Goal: Task Accomplishment & Management: Use online tool/utility

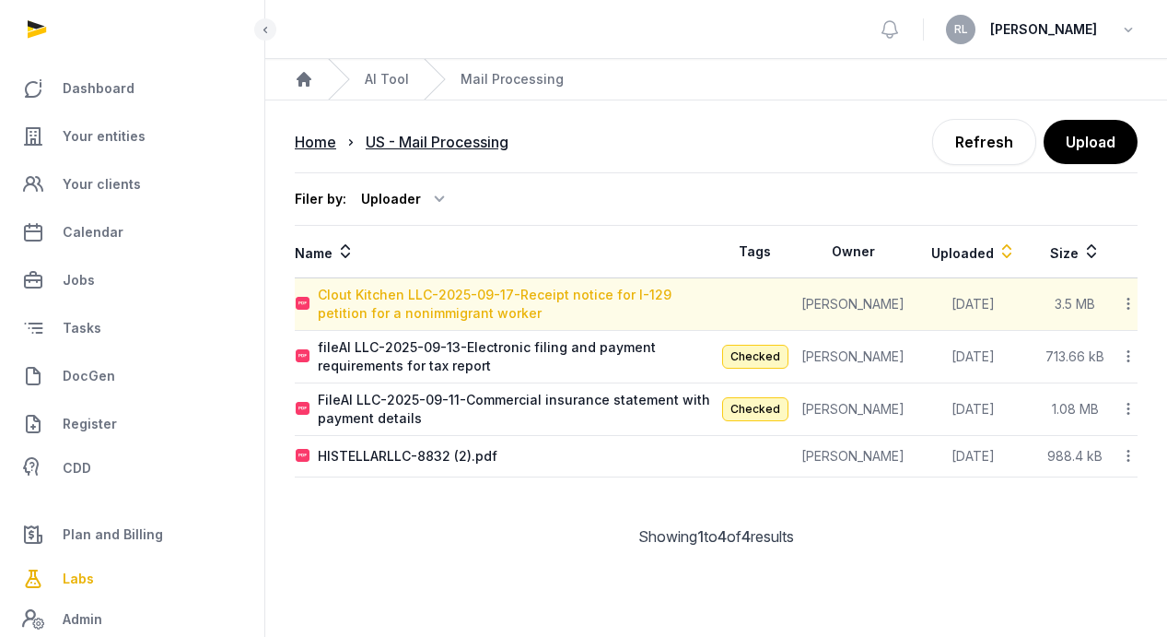
click at [663, 309] on div "Clout Kitchen LLC-2025-09-17-Receipt notice for I-129 petition for a nonimmigra…" at bounding box center [517, 304] width 398 height 37
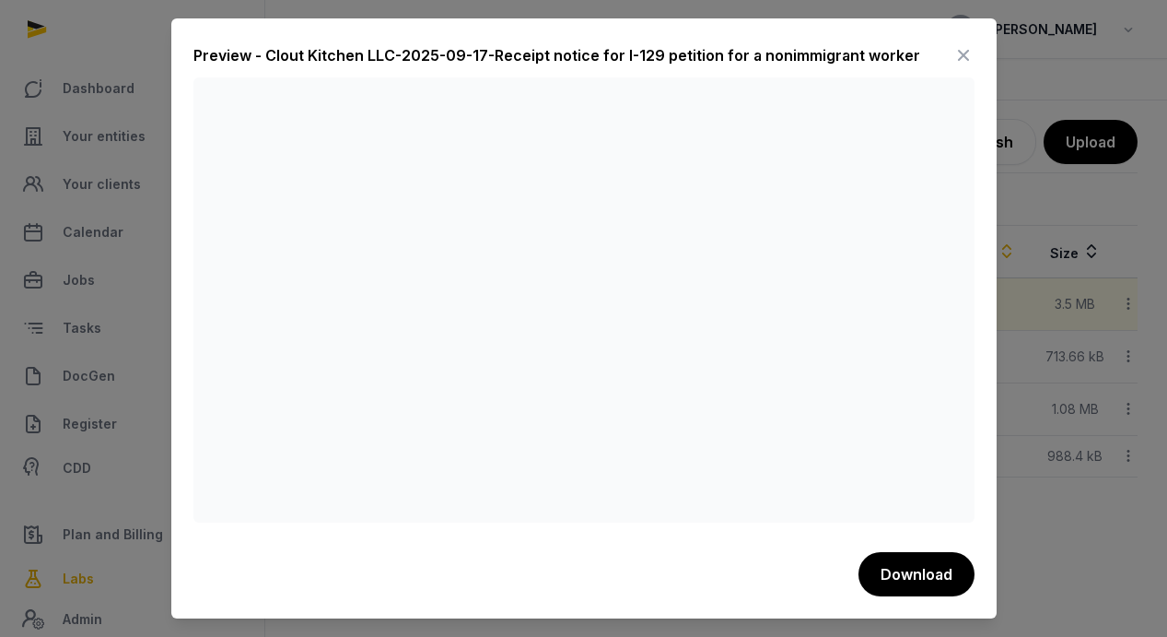
click at [967, 56] on icon at bounding box center [964, 55] width 22 height 29
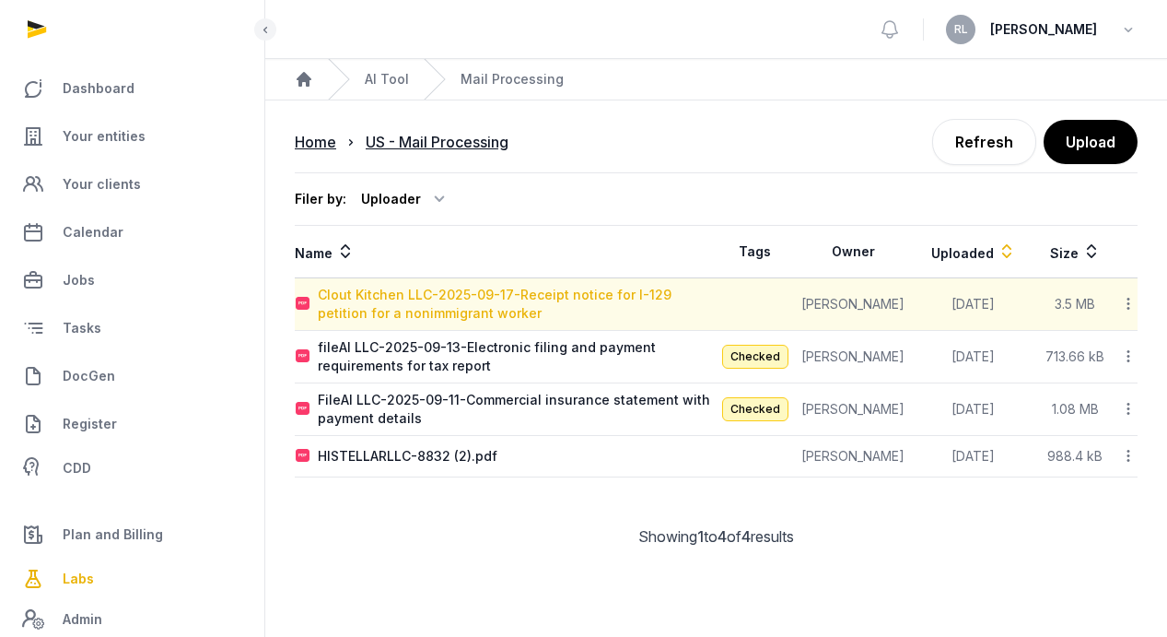
click at [558, 307] on div "Clout Kitchen LLC-2025-09-17-Receipt notice for I-129 petition for a nonimmigra…" at bounding box center [517, 304] width 398 height 37
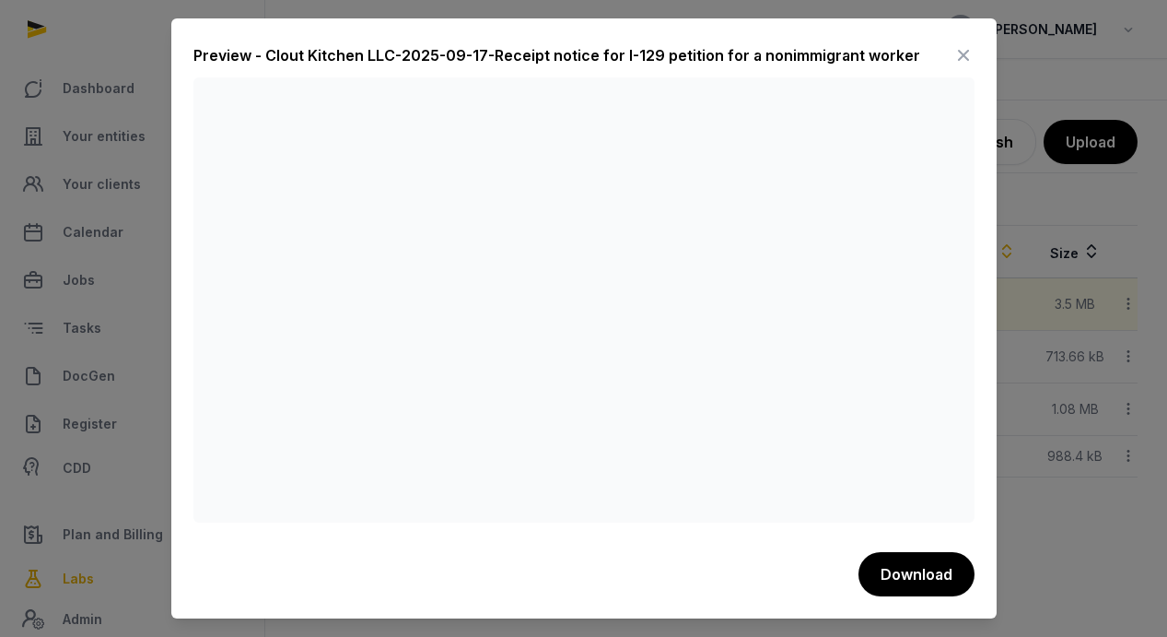
click at [953, 50] on icon at bounding box center [964, 55] width 22 height 29
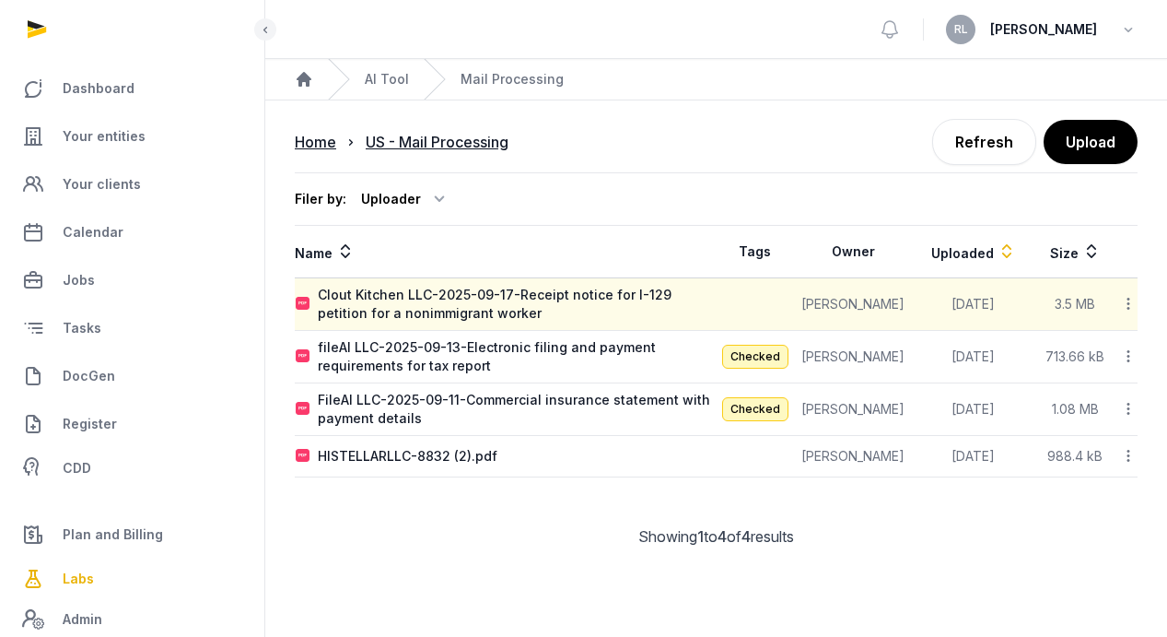
click at [1127, 302] on icon at bounding box center [1128, 303] width 17 height 19
click at [1110, 362] on div "Reanalyze" at bounding box center [1062, 351] width 147 height 33
click at [1123, 300] on icon at bounding box center [1128, 303] width 17 height 19
click at [1084, 343] on div "Reanalyze" at bounding box center [1062, 351] width 147 height 33
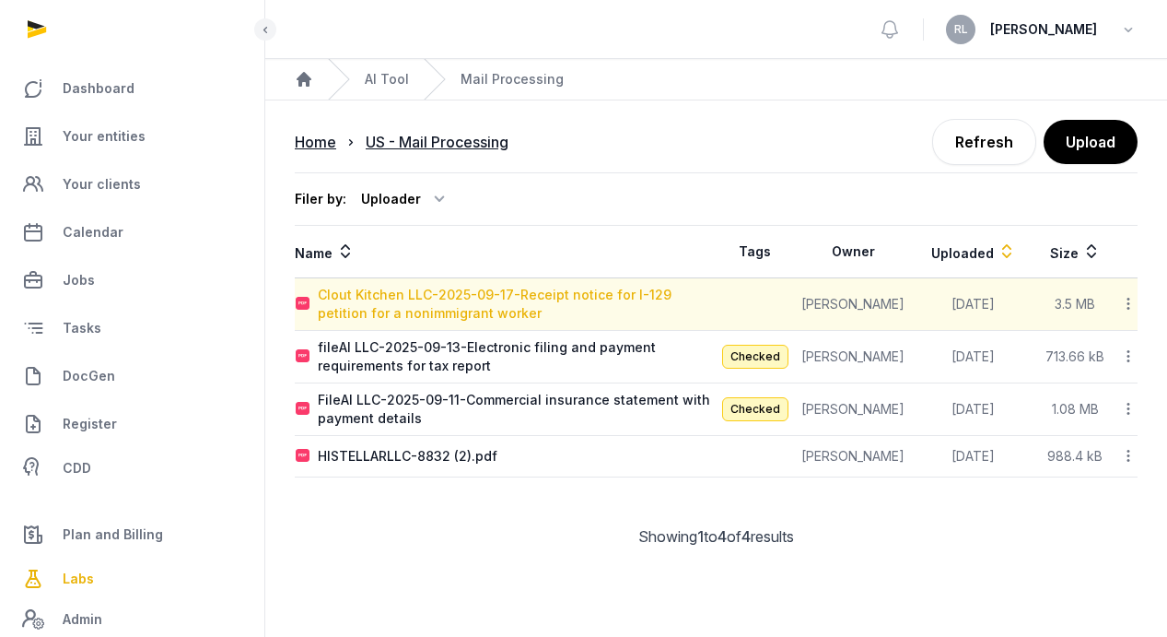
click at [574, 306] on div "Clout Kitchen LLC-2025-09-17-Receipt notice for I-129 petition for a nonimmigra…" at bounding box center [517, 304] width 398 height 37
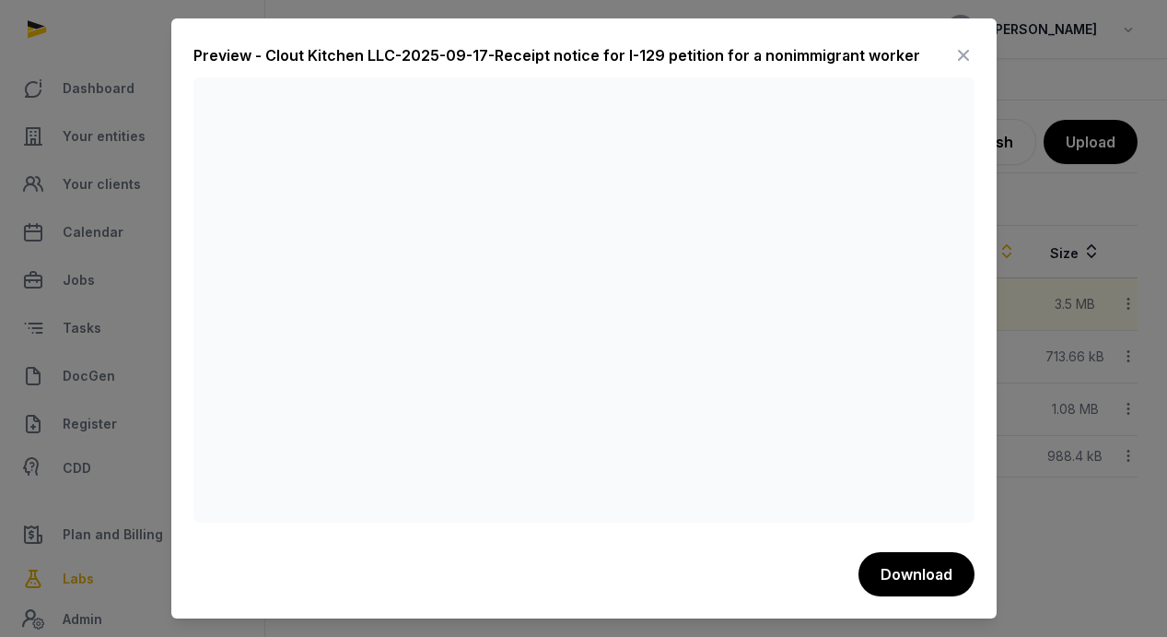
click at [965, 62] on icon at bounding box center [964, 55] width 22 height 29
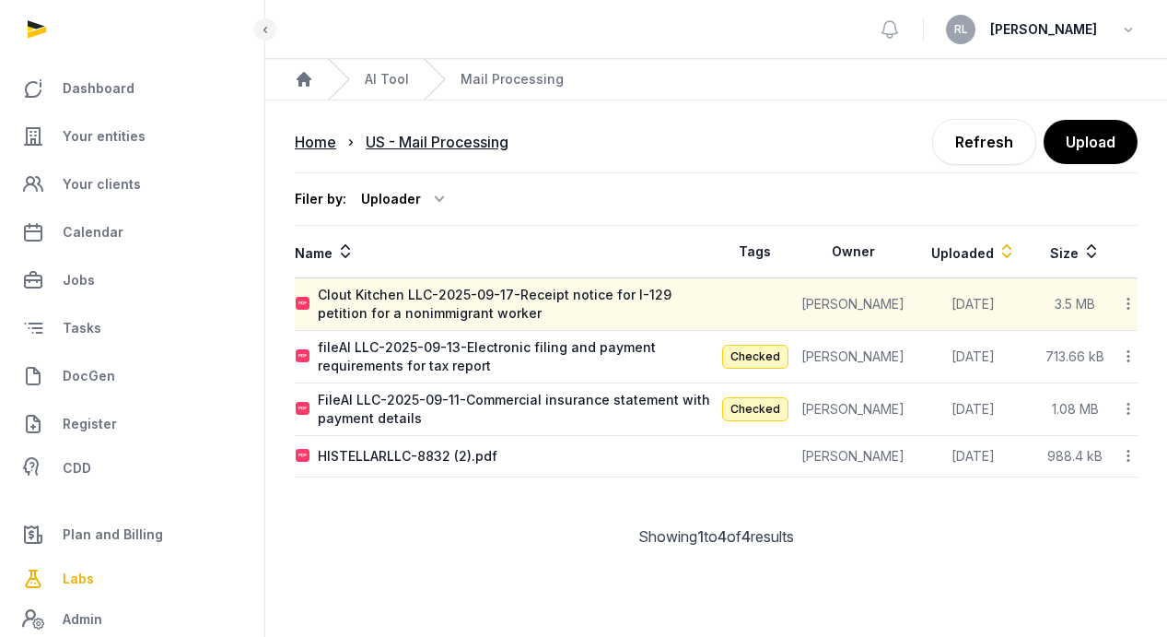
click at [1126, 305] on icon at bounding box center [1128, 303] width 17 height 19
click at [1066, 345] on div "Reanalyze" at bounding box center [1062, 351] width 147 height 33
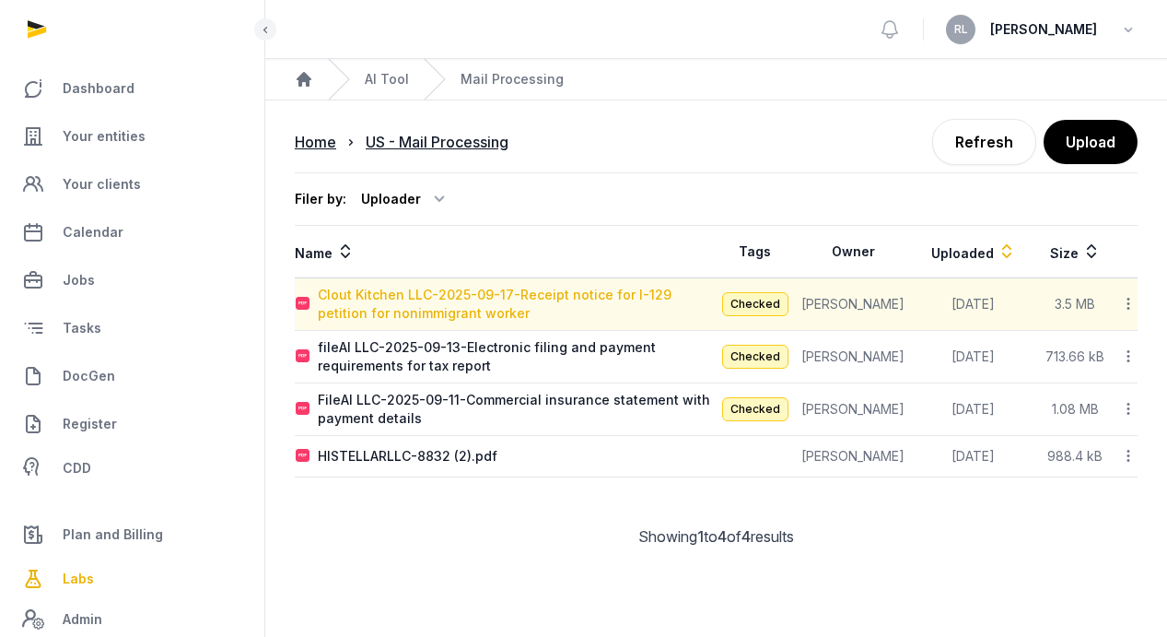
click at [602, 287] on div "Clout Kitchen LLC-2025-09-17-Receipt notice for I-129 petition for nonimmigrant…" at bounding box center [517, 304] width 398 height 37
type input "**********"
type textarea "**********"
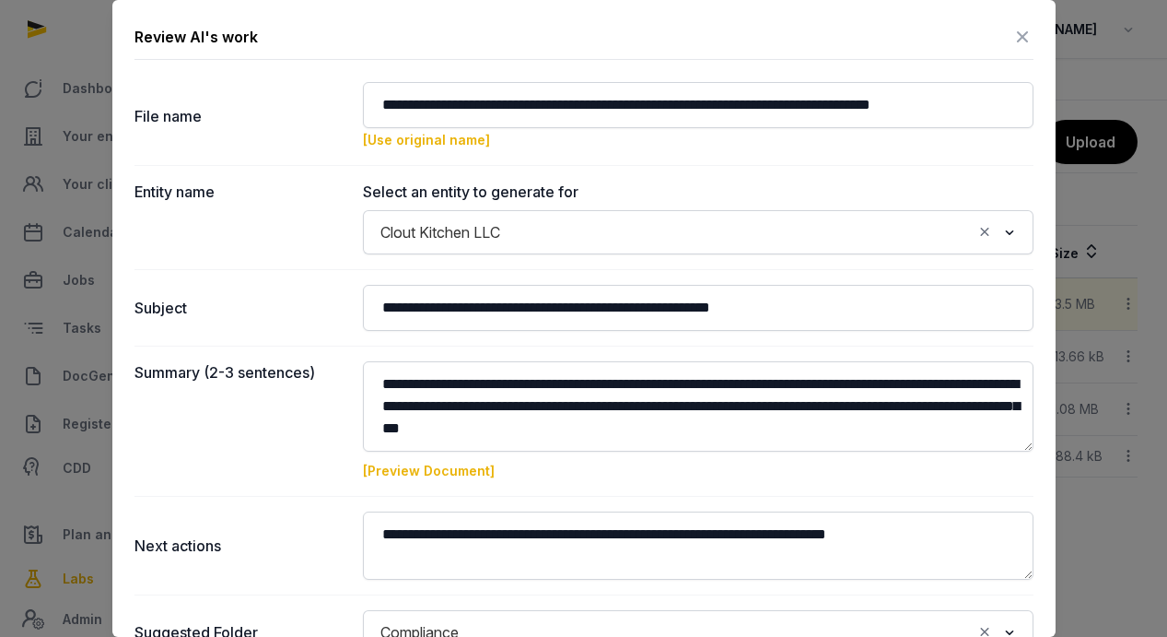
scroll to position [193, 0]
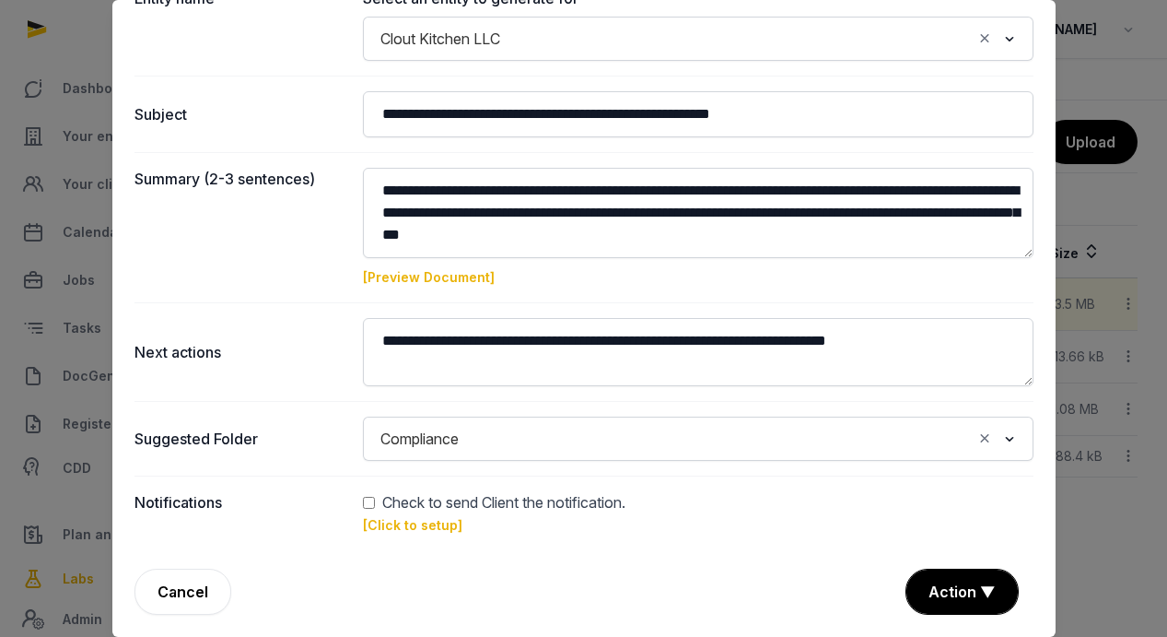
click at [411, 523] on link "[Click to setup]" at bounding box center [412, 525] width 99 height 16
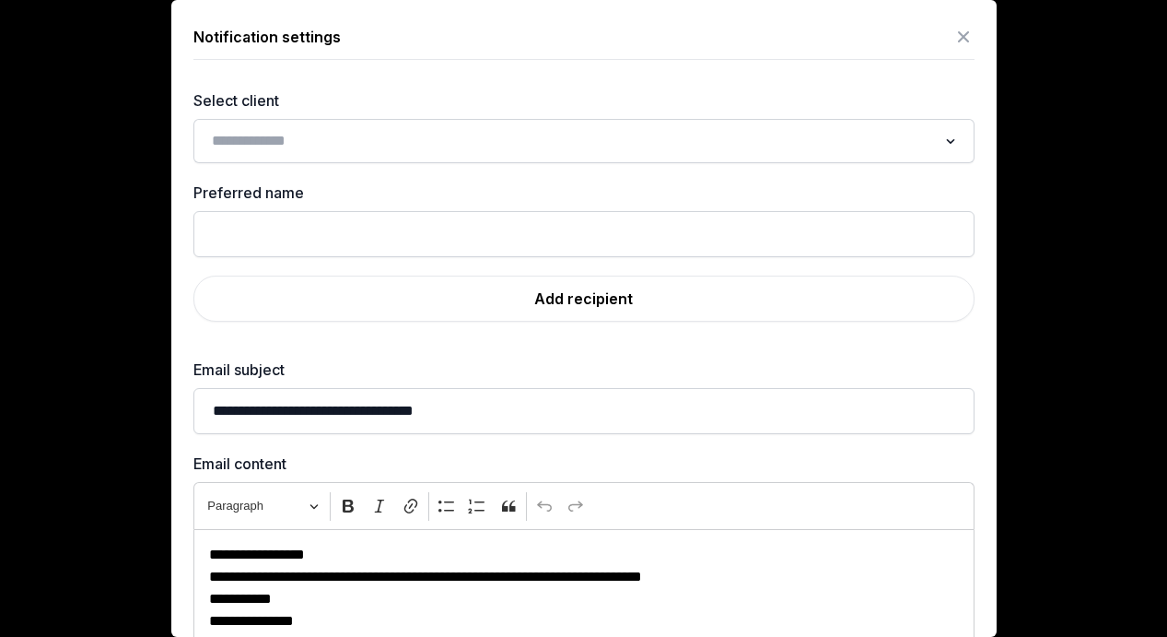
click at [968, 30] on icon at bounding box center [964, 36] width 22 height 29
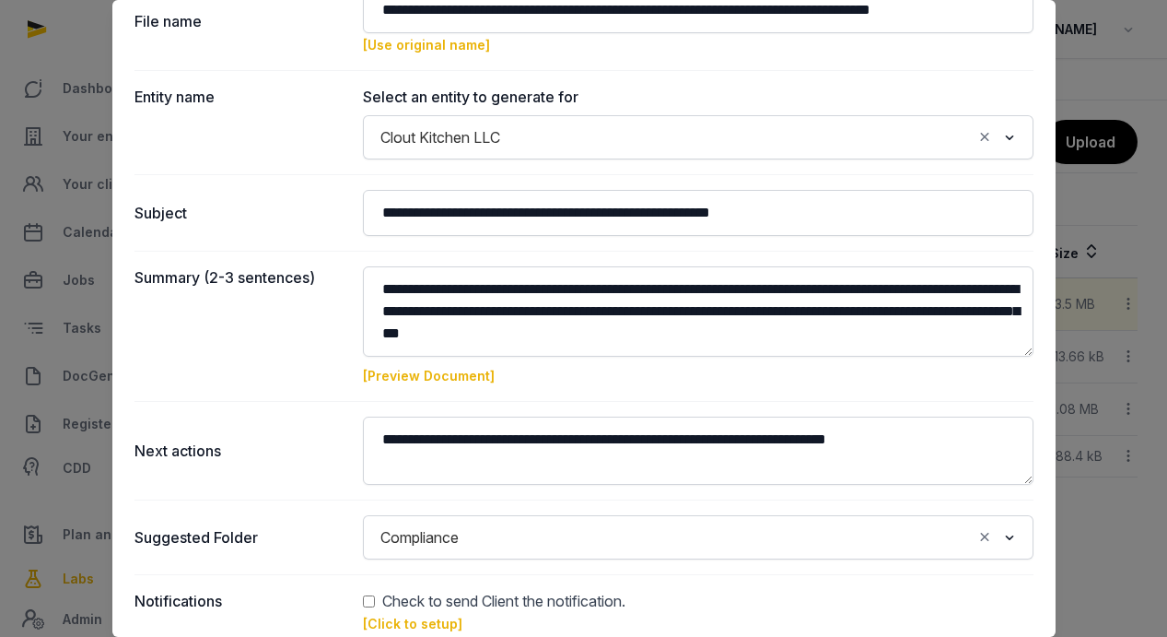
scroll to position [0, 0]
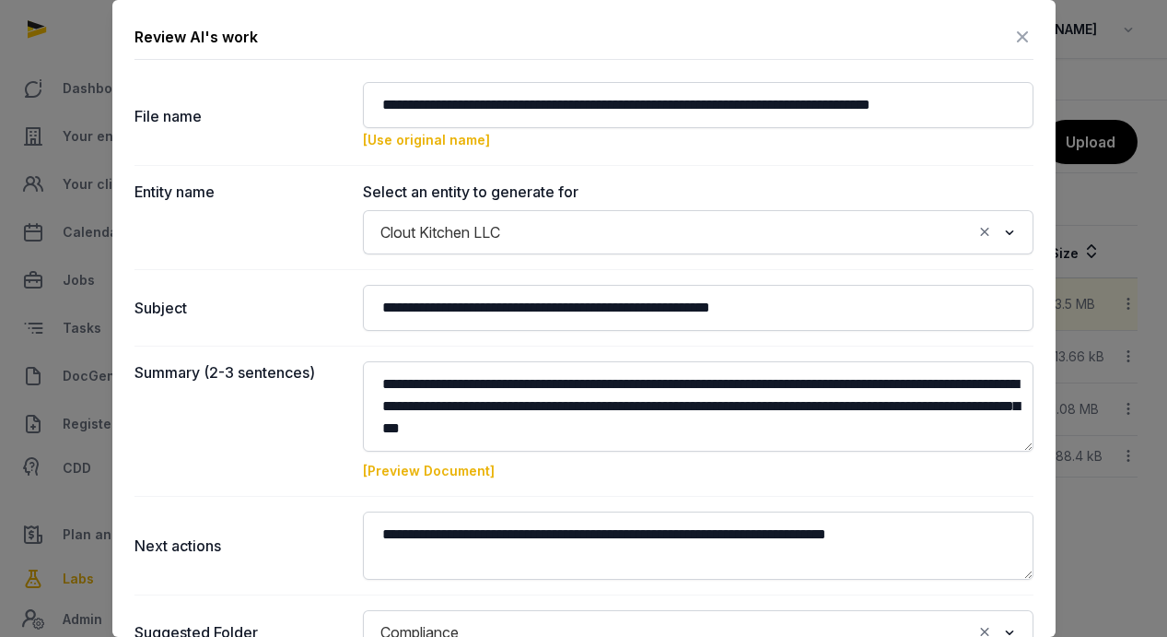
click at [982, 232] on icon "Clear Selected" at bounding box center [984, 231] width 17 height 19
click at [962, 233] on input "Search for option" at bounding box center [685, 232] width 622 height 26
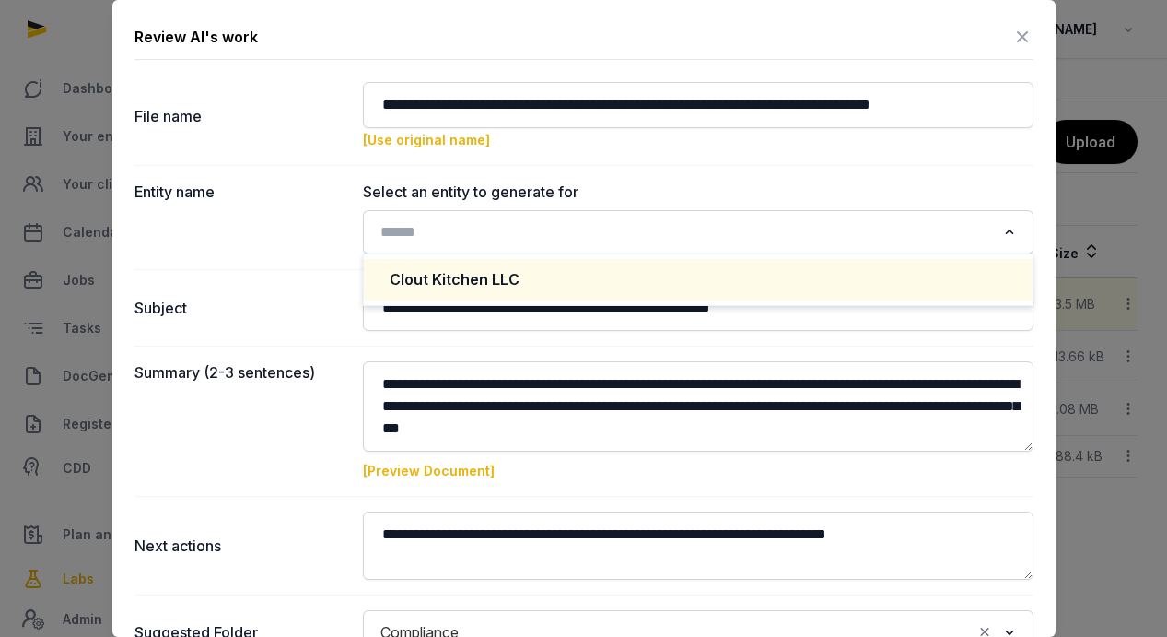
click at [923, 270] on div "Clout Kitchen LLC" at bounding box center [698, 279] width 617 height 21
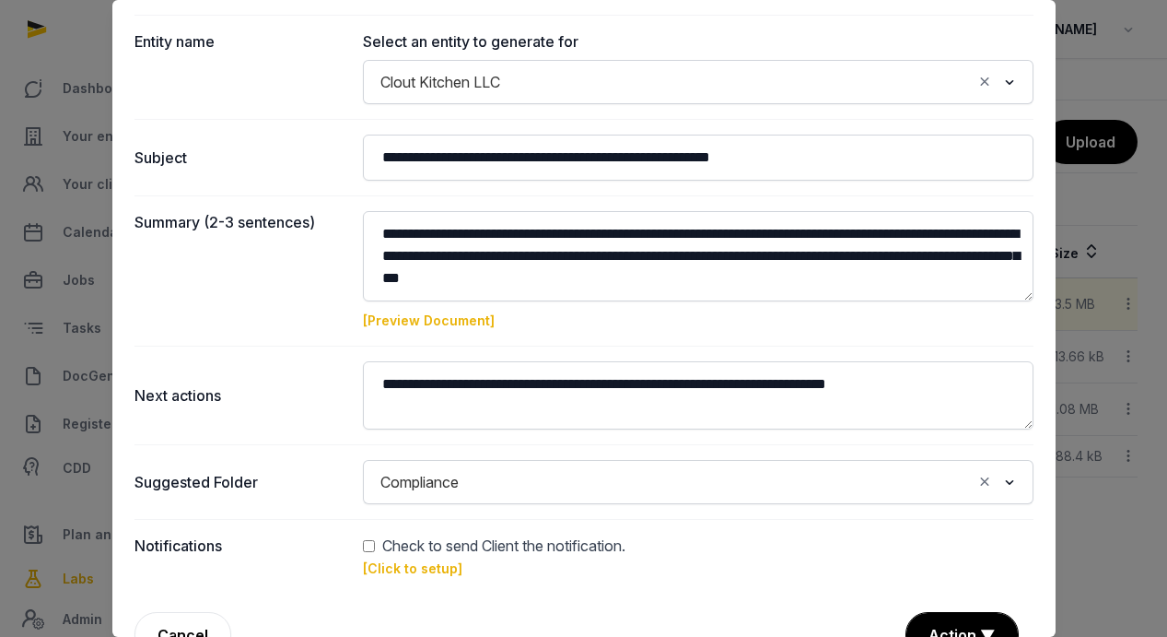
scroll to position [193, 0]
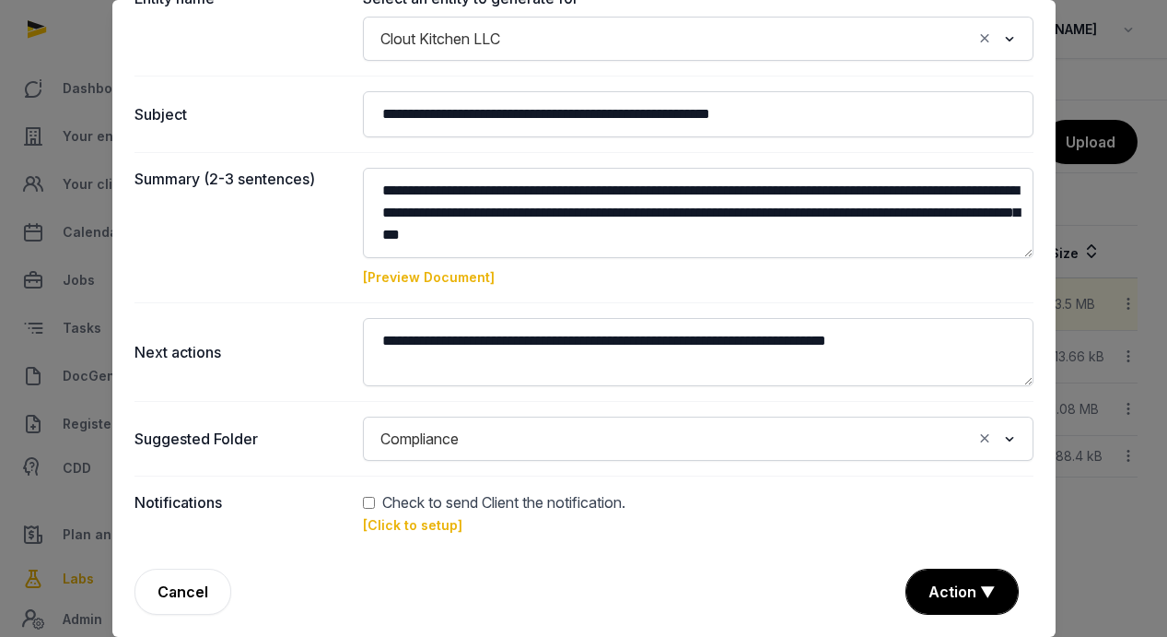
click at [474, 500] on span "Check to send Client the notification." at bounding box center [503, 502] width 243 height 22
click at [378, 520] on link "[Click to setup]" at bounding box center [412, 525] width 99 height 16
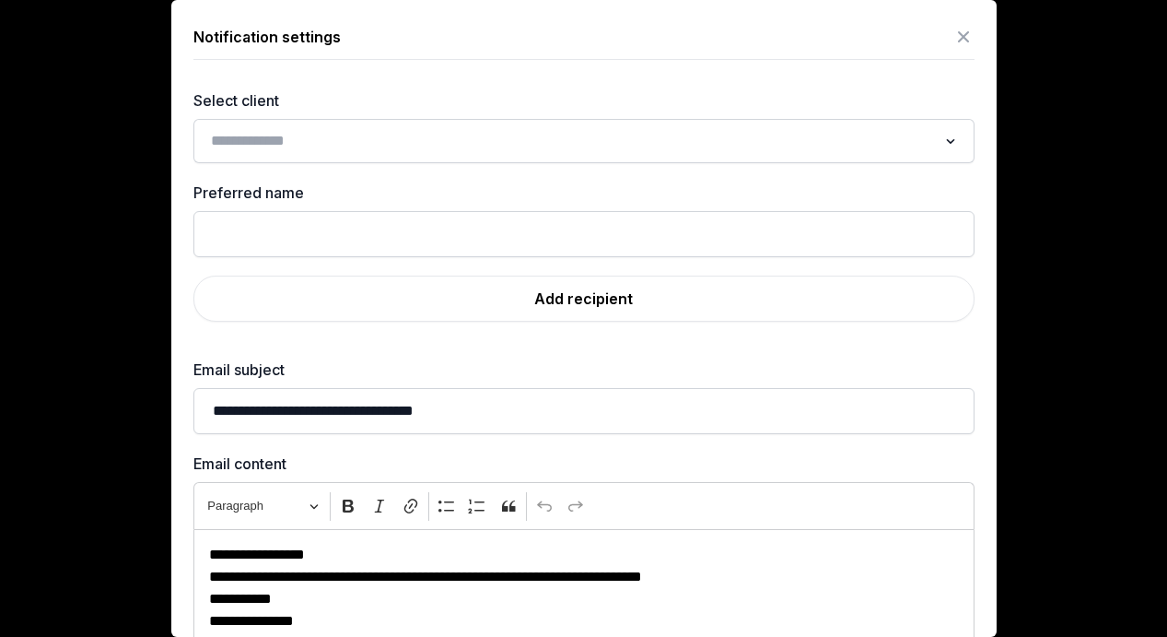
click at [556, 149] on input "Search for option" at bounding box center [571, 141] width 732 height 26
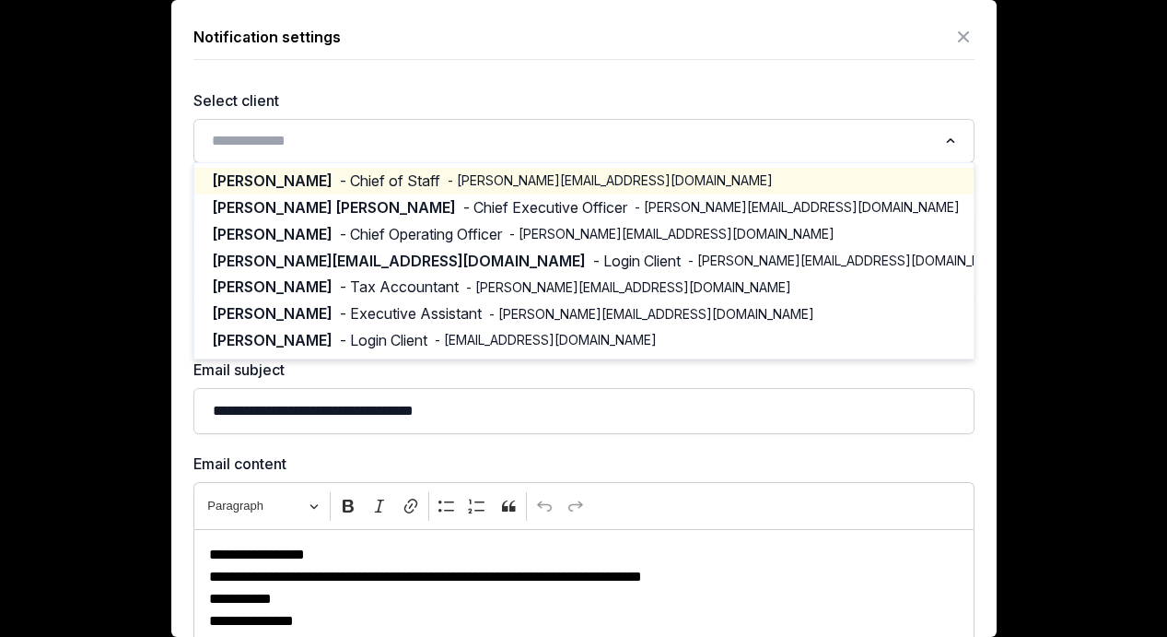
click at [965, 36] on icon at bounding box center [964, 36] width 22 height 29
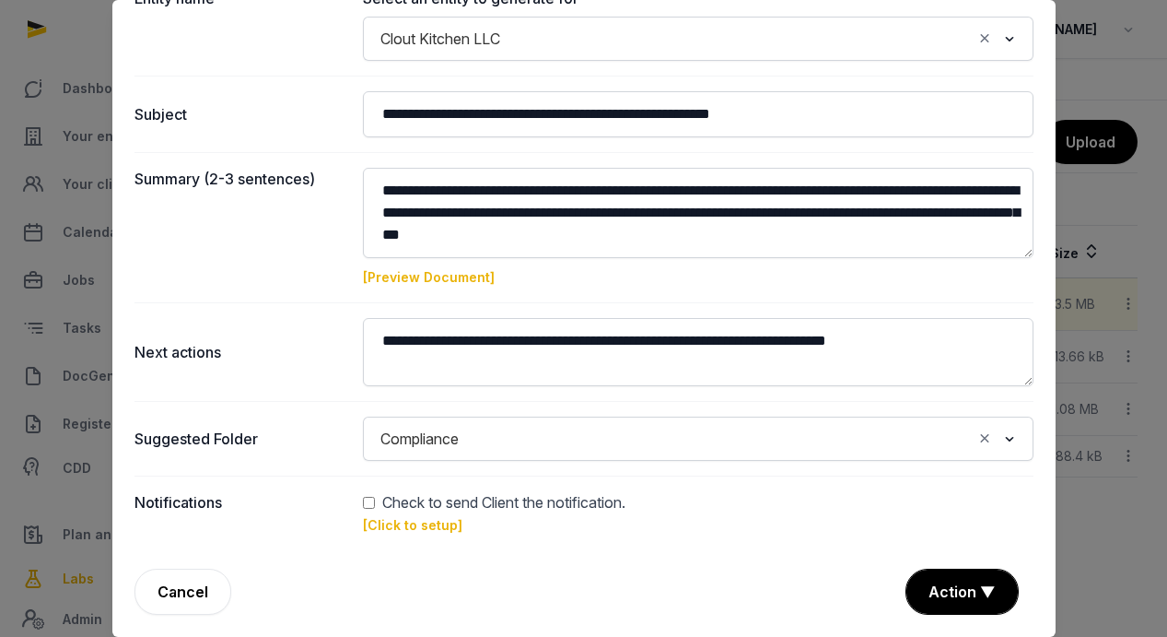
click at [456, 275] on link "[Preview Document]" at bounding box center [429, 277] width 132 height 16
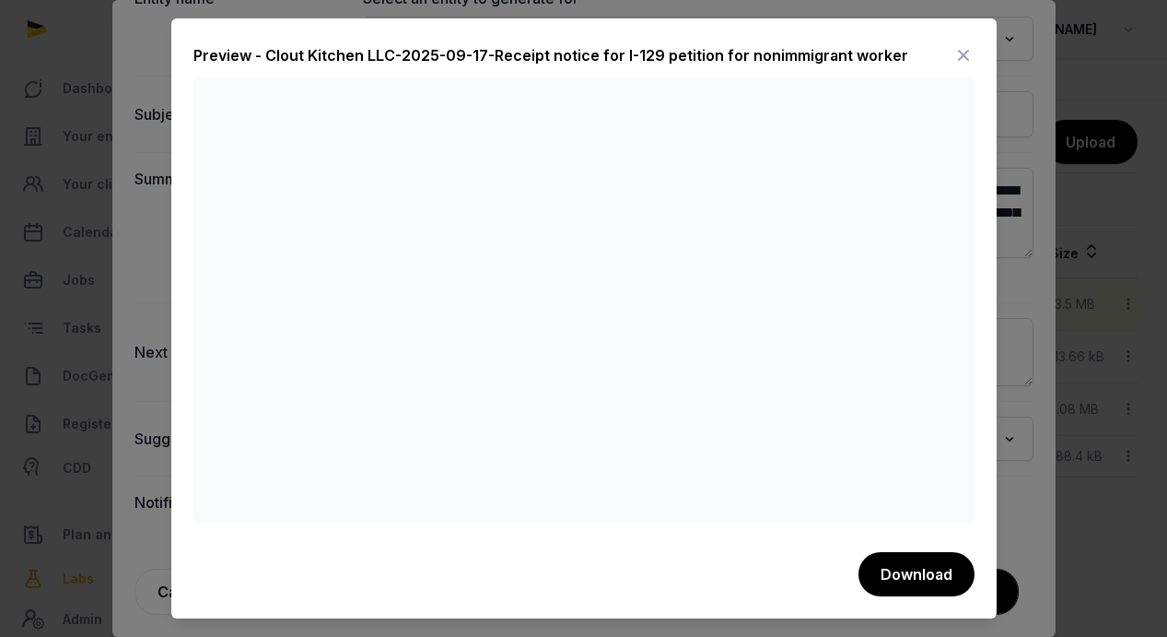
click at [964, 55] on icon at bounding box center [964, 55] width 22 height 29
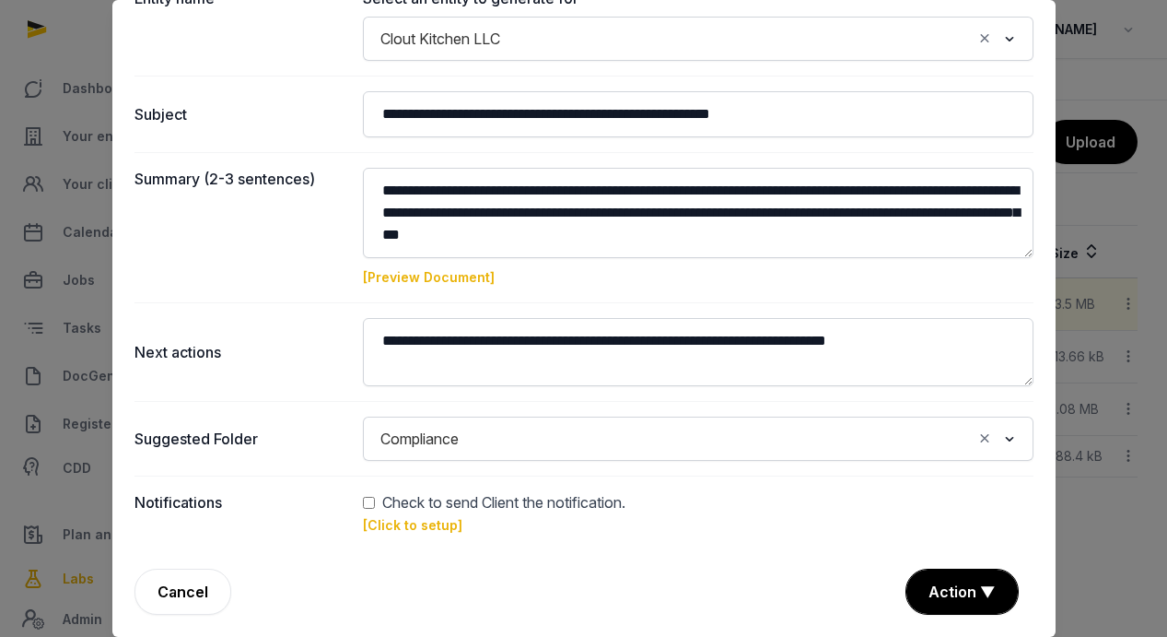
click at [416, 525] on link "[Click to setup]" at bounding box center [412, 525] width 99 height 16
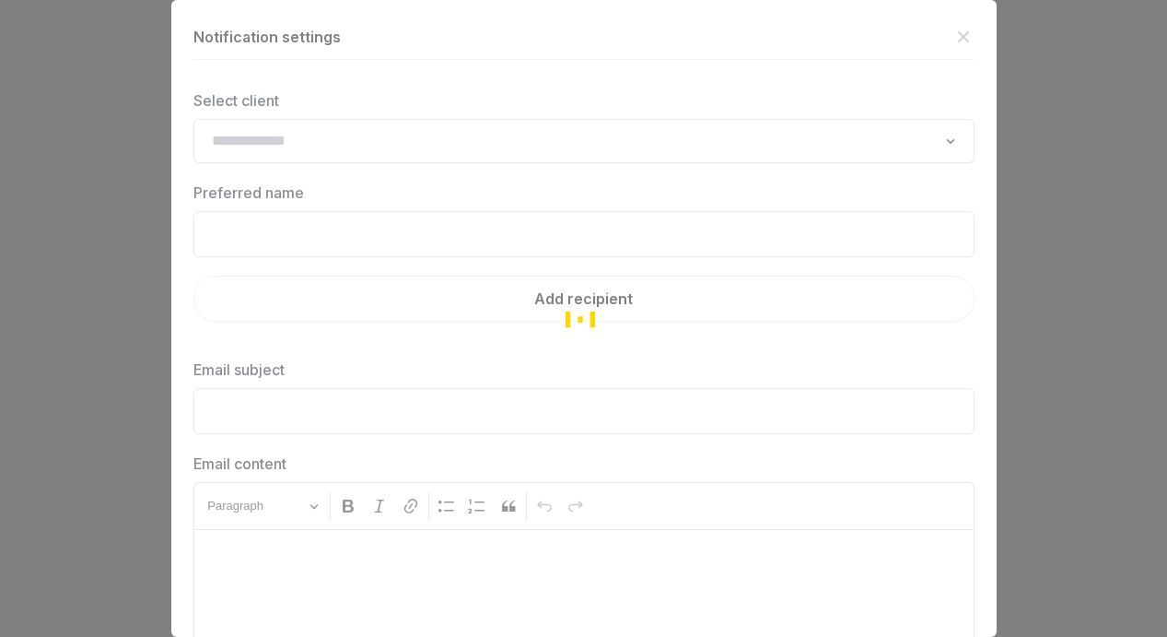
type input "**********"
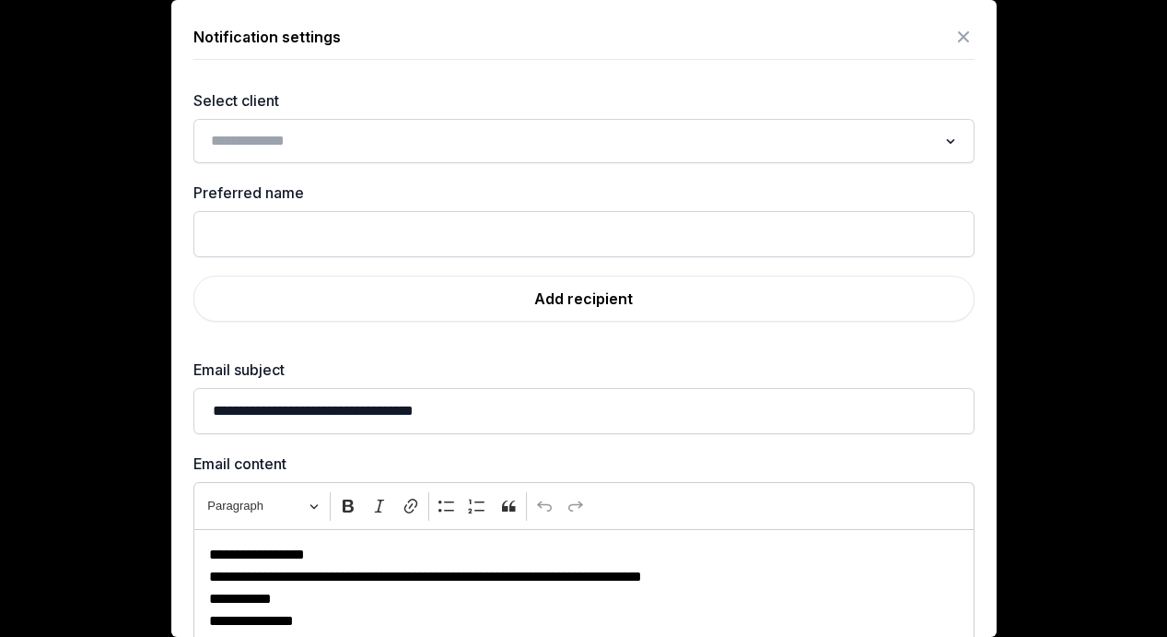
click at [467, 142] on input "Search for option" at bounding box center [571, 141] width 732 height 26
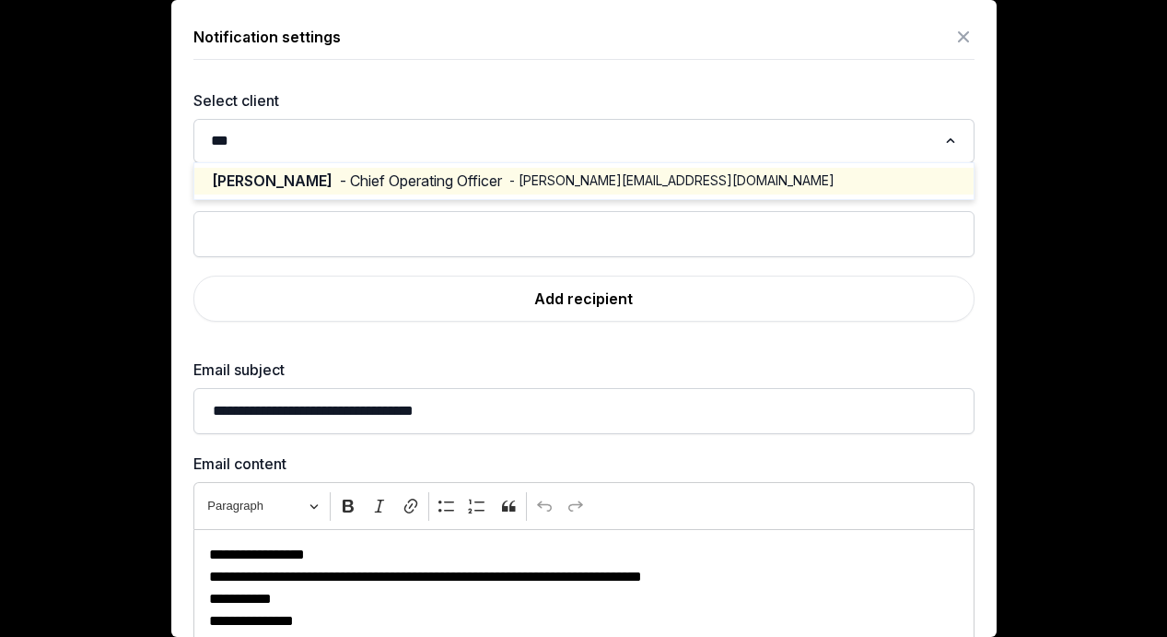
click at [502, 172] on span "- Chief Operating Officer" at bounding box center [421, 180] width 162 height 21
type input "***"
type input "**********"
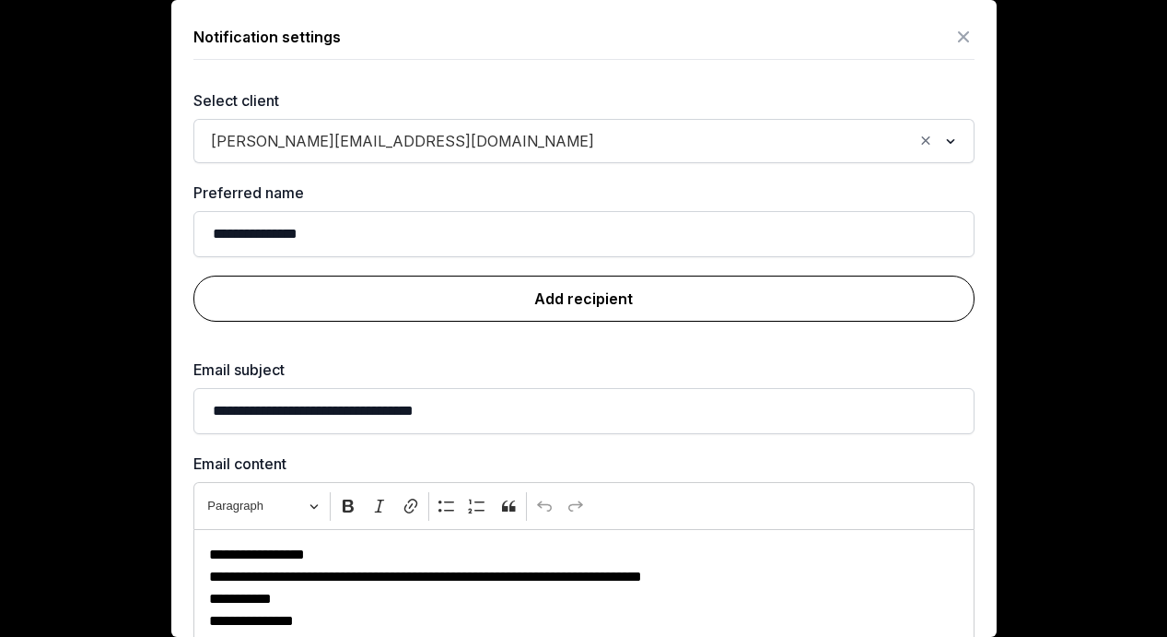
click at [502, 299] on link "Add recipient" at bounding box center [583, 298] width 781 height 46
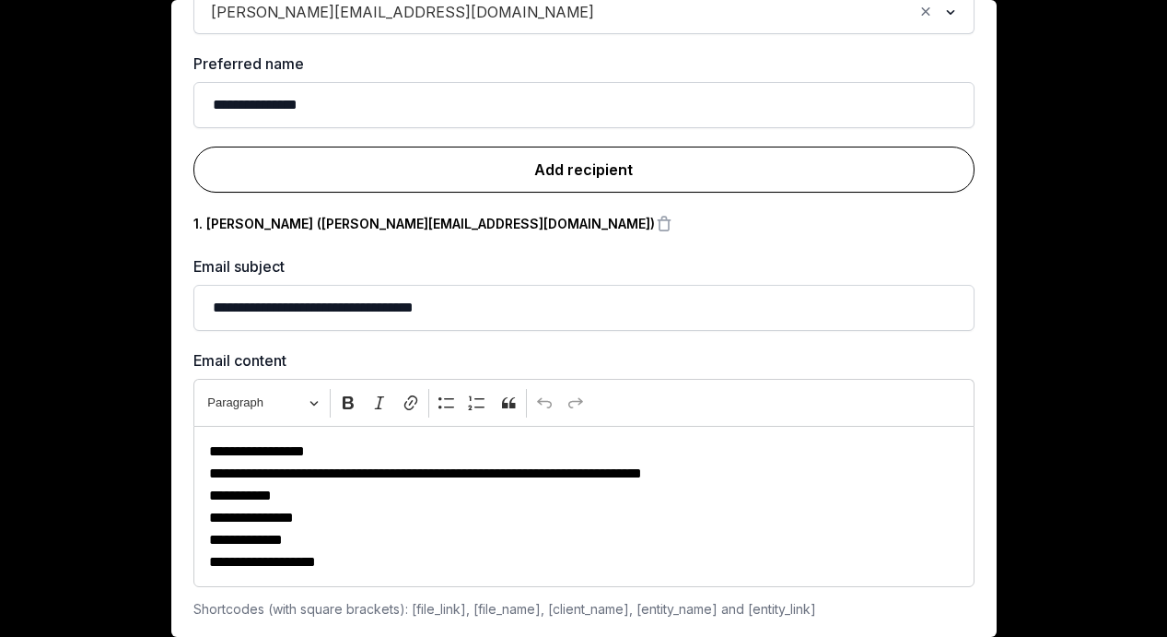
scroll to position [199, 0]
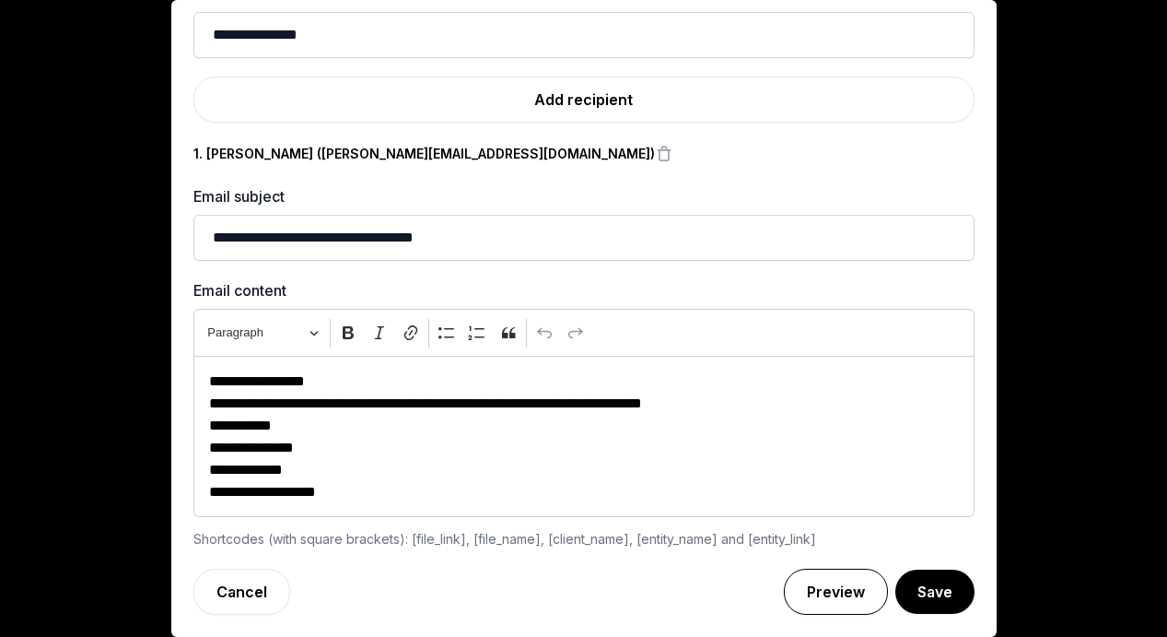
click at [859, 588] on link "Preview" at bounding box center [836, 591] width 104 height 46
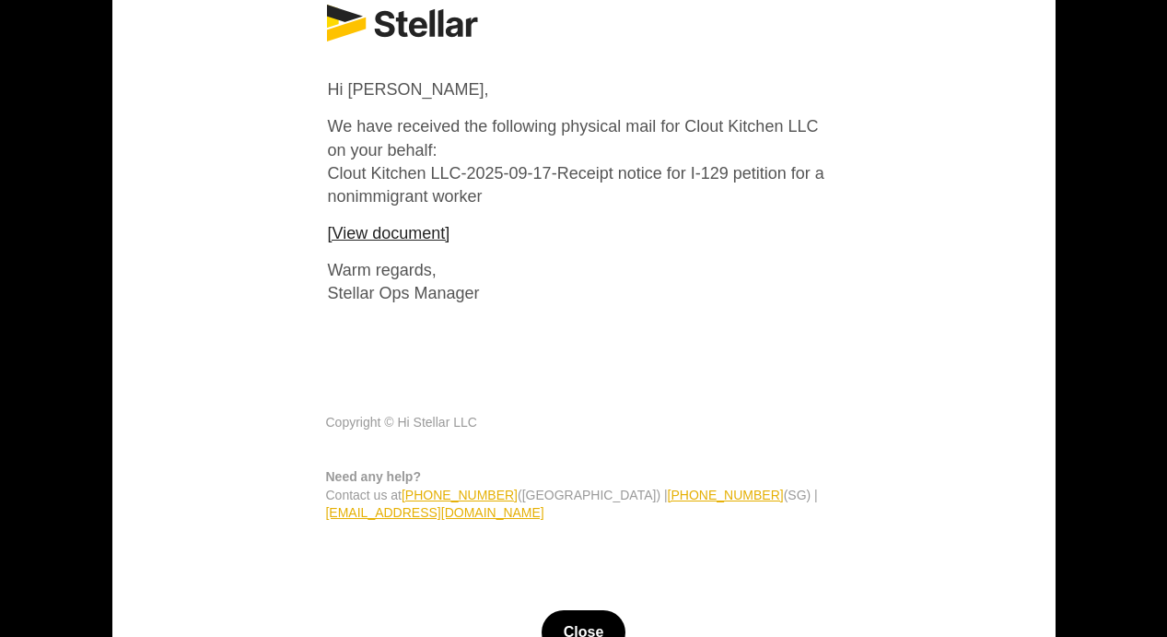
scroll to position [111, 0]
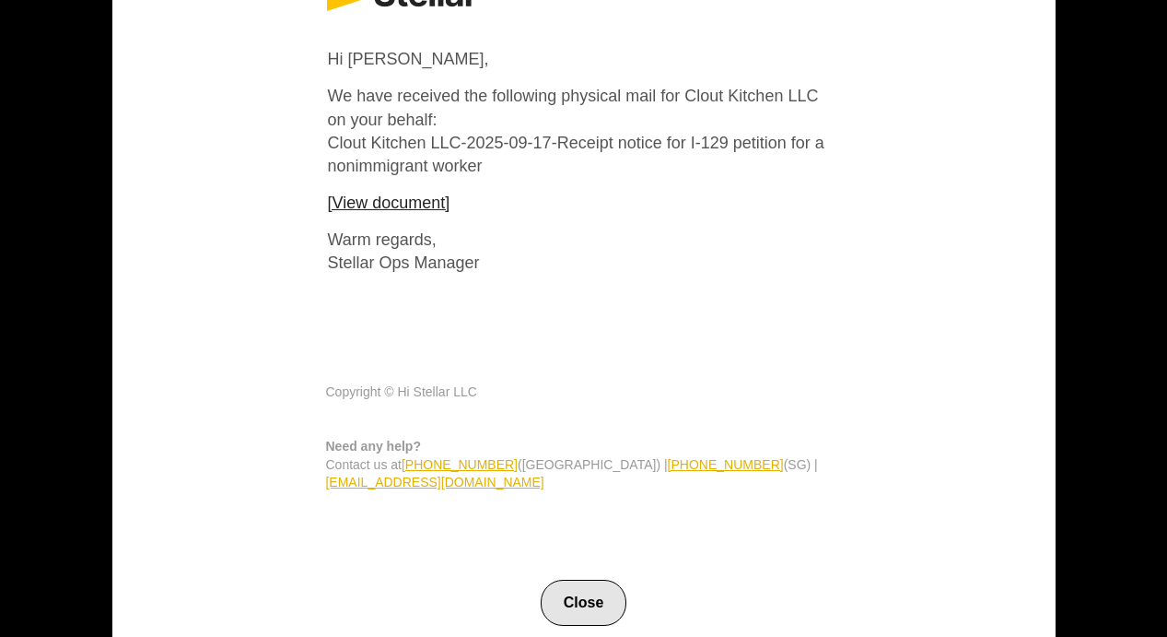
click at [587, 579] on button "Close" at bounding box center [584, 602] width 87 height 46
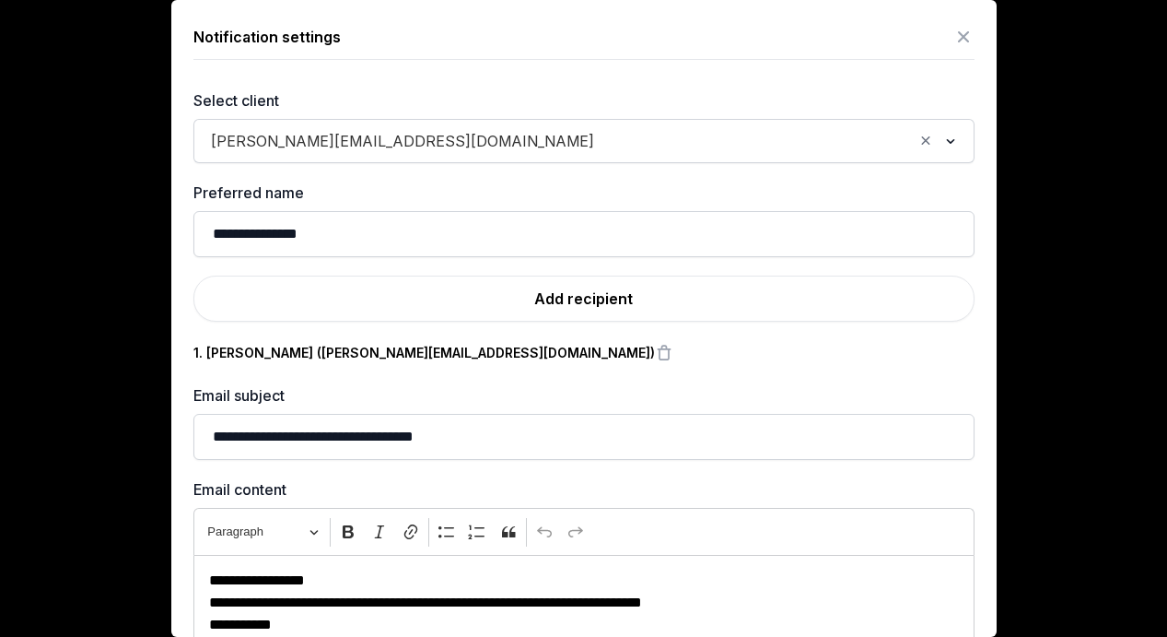
scroll to position [199, 0]
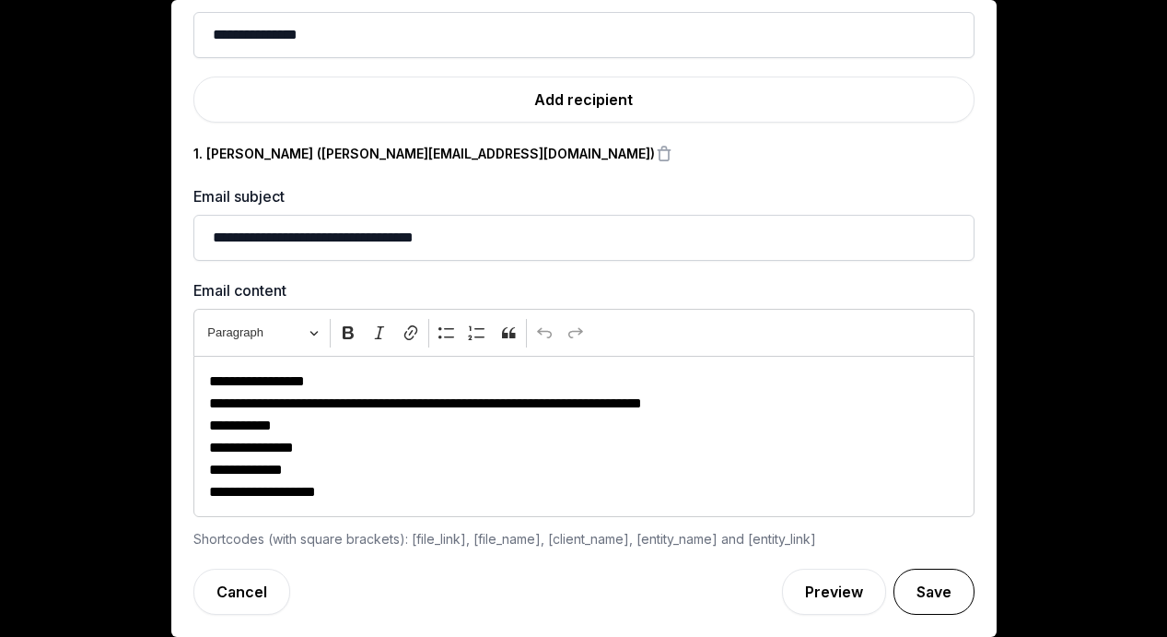
click at [959, 590] on button "Save" at bounding box center [934, 591] width 81 height 46
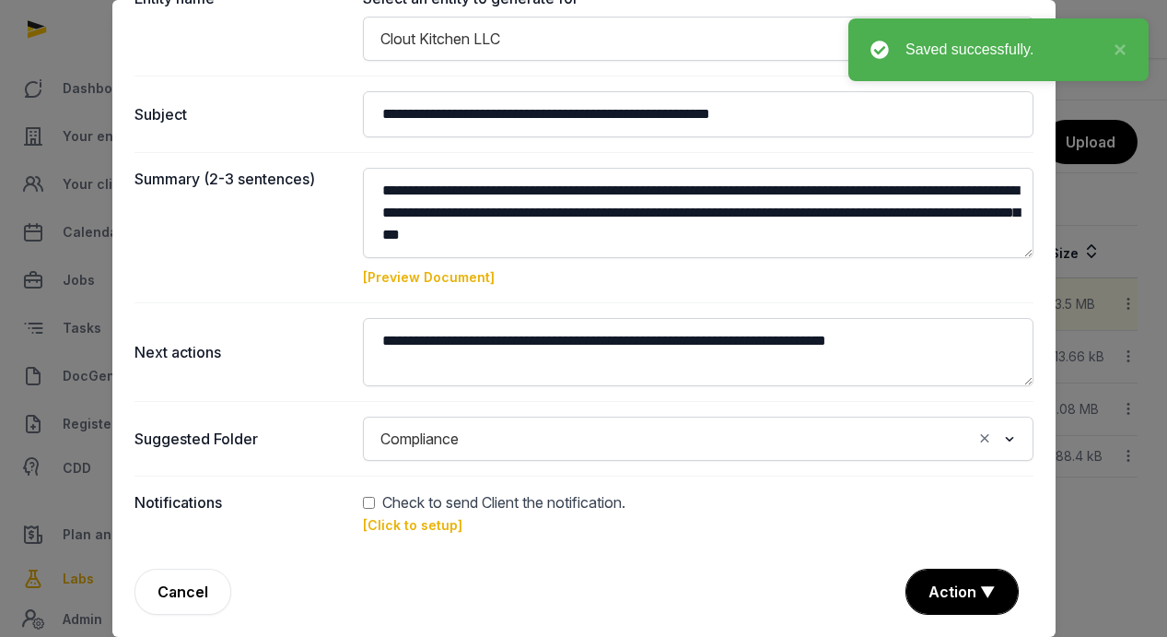
click at [443, 529] on link "[Click to setup]" at bounding box center [412, 525] width 99 height 16
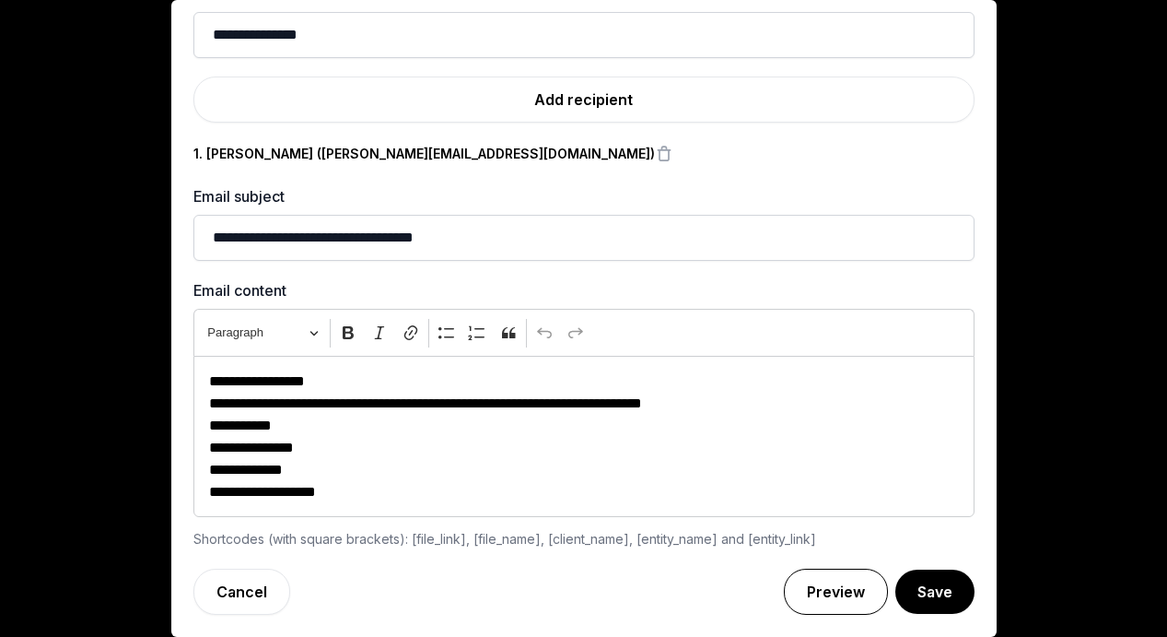
click at [857, 604] on link "Preview" at bounding box center [836, 591] width 104 height 46
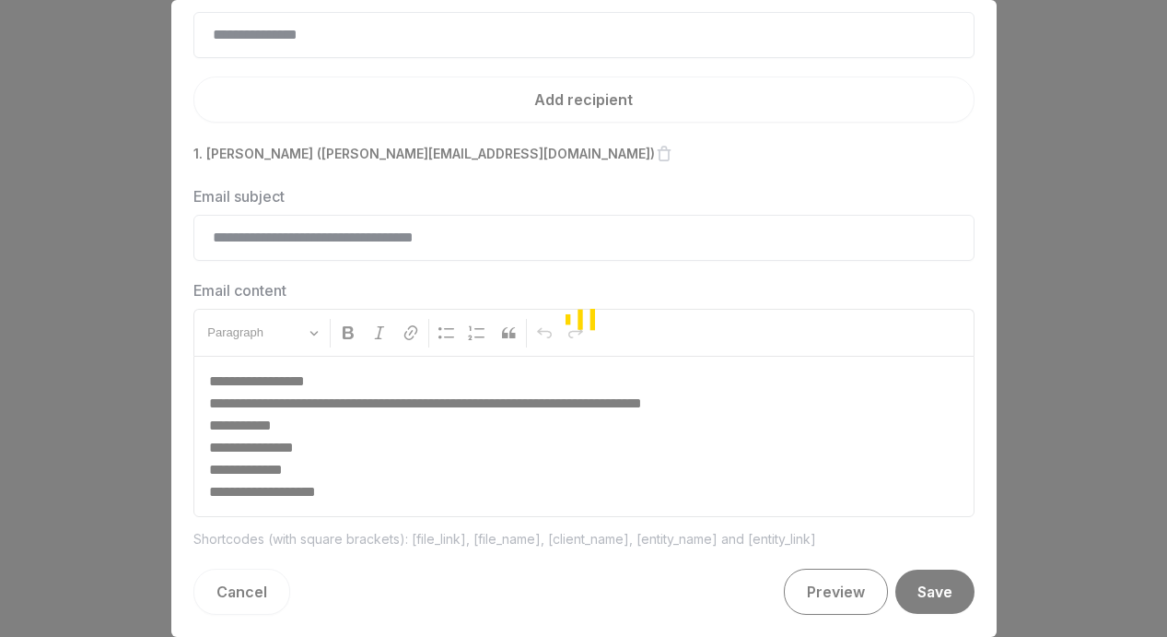
scroll to position [200, 0]
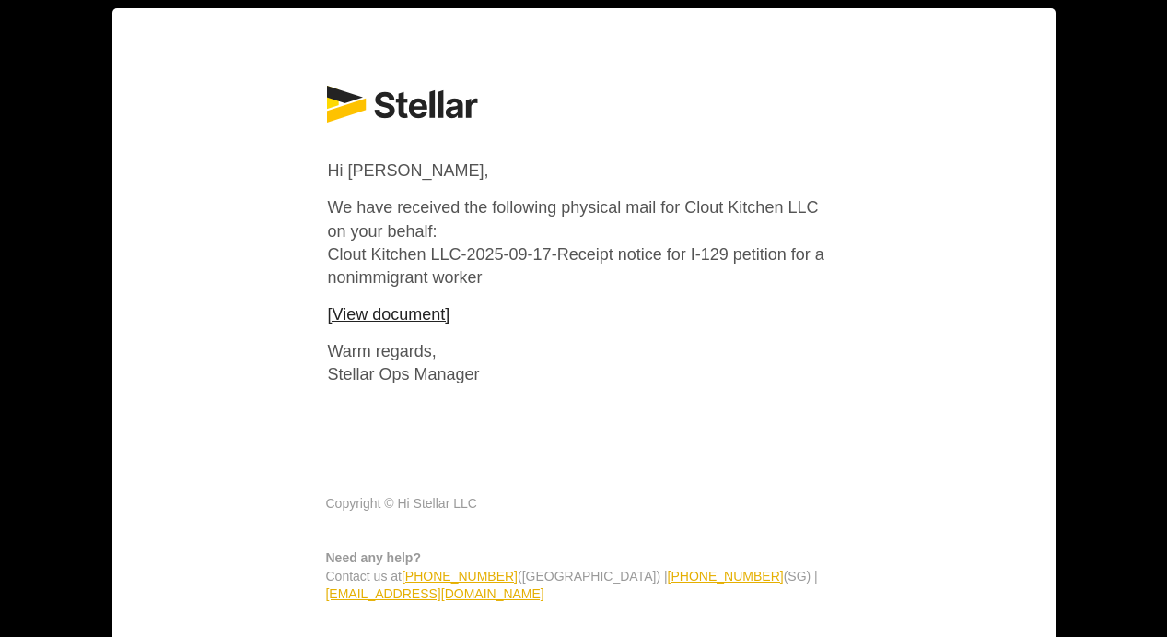
click at [1093, 223] on div "× Hi Stellar Hi [PERSON_NAME], We have received the following physical mail for…" at bounding box center [583, 318] width 1167 height 637
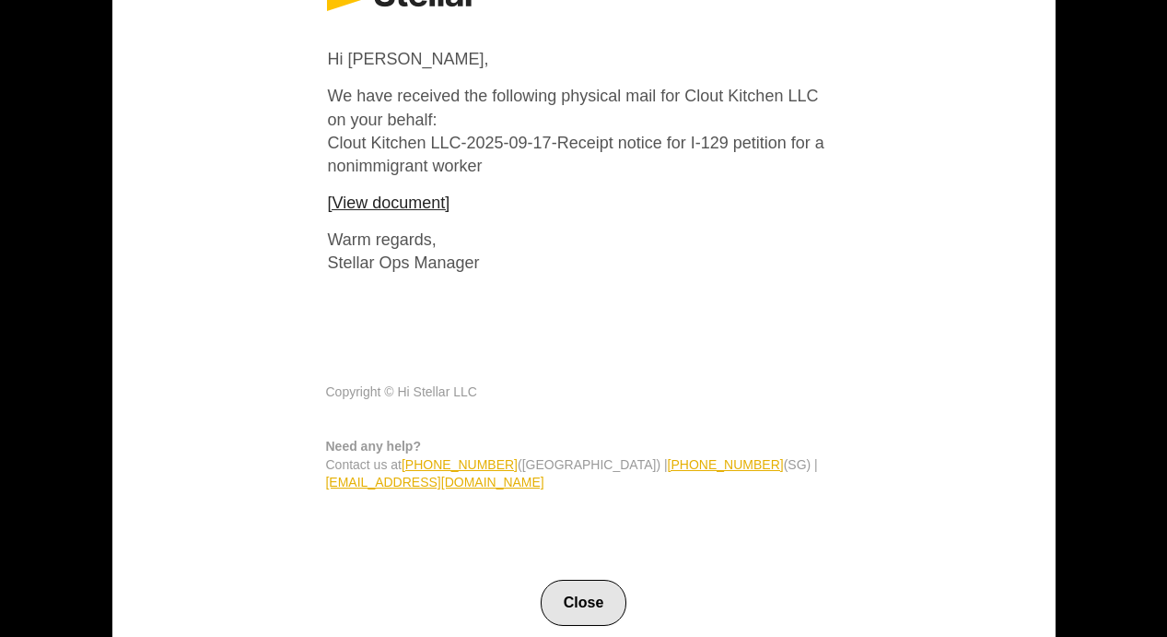
click at [583, 588] on button "Close" at bounding box center [584, 602] width 87 height 46
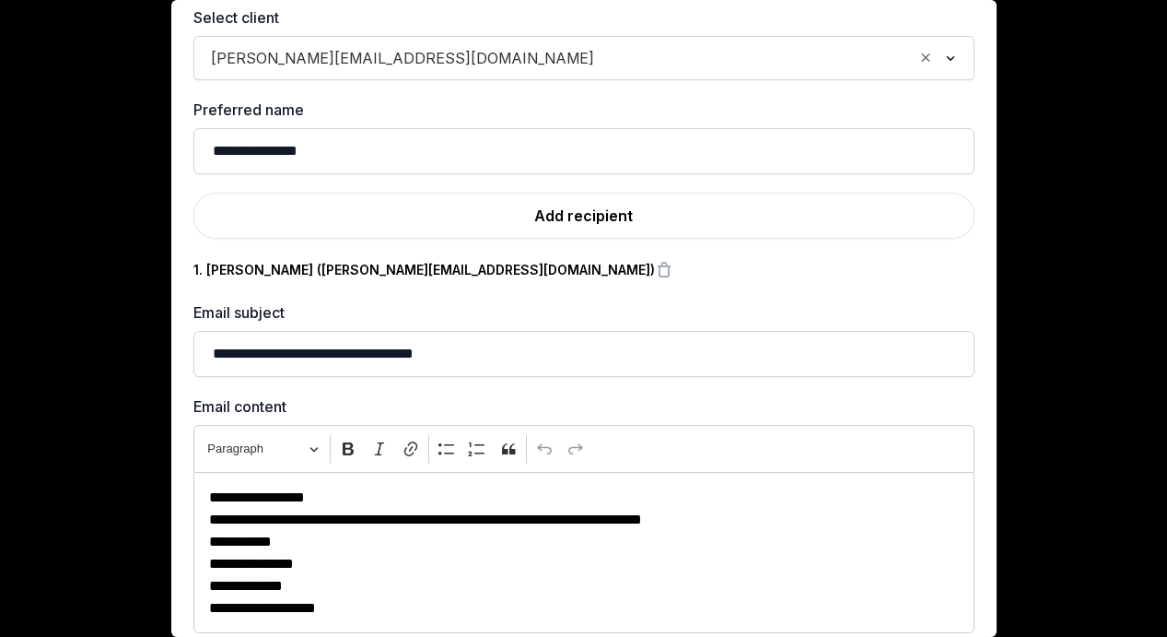
scroll to position [199, 0]
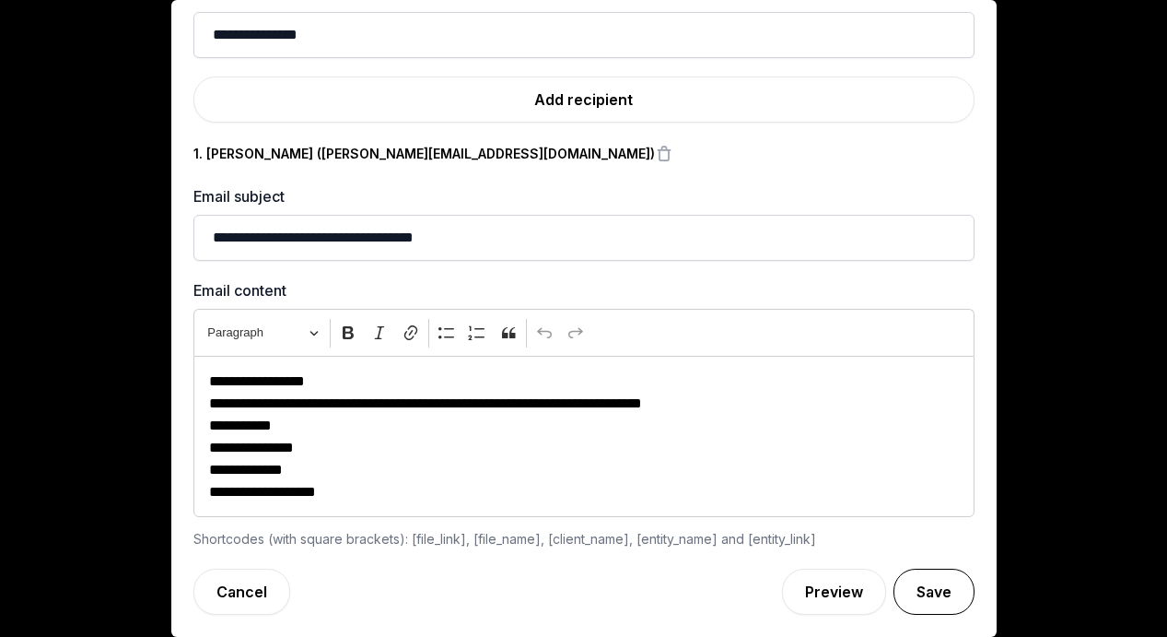
click at [965, 592] on button "Save" at bounding box center [934, 591] width 81 height 46
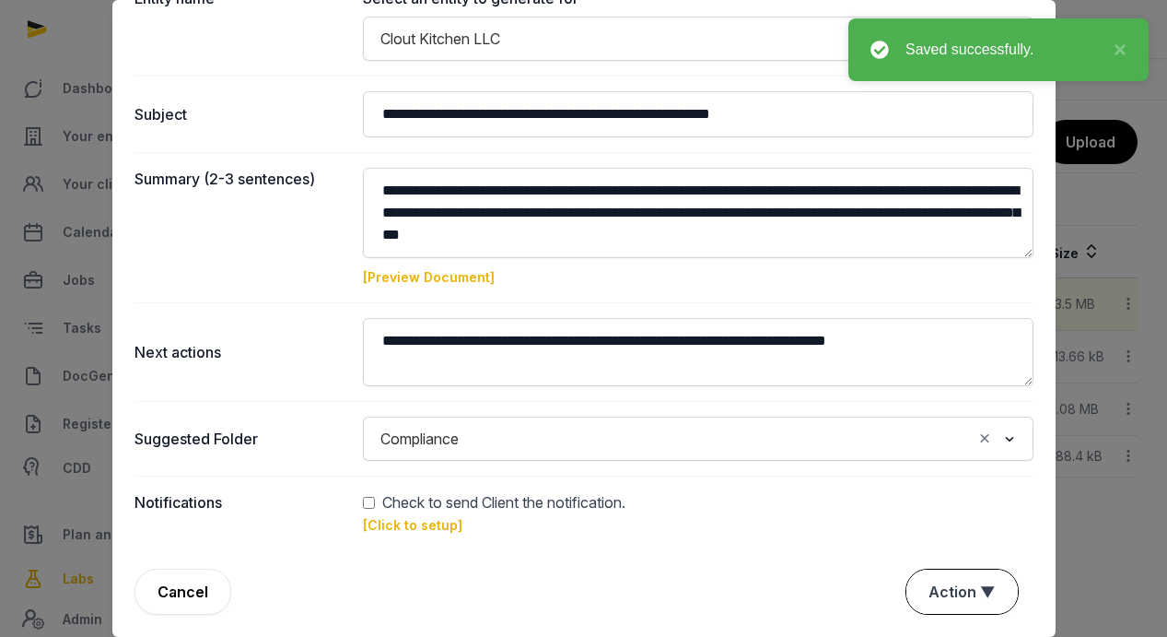
click at [965, 591] on button "Action ▼" at bounding box center [961, 591] width 111 height 44
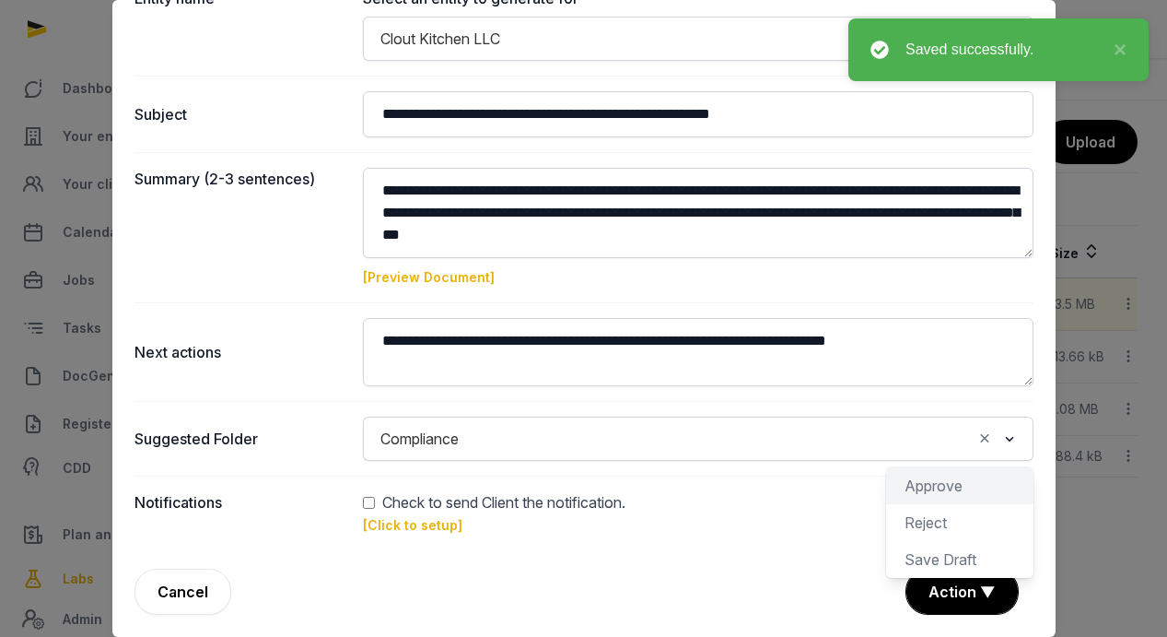
click at [962, 492] on div "Approve" at bounding box center [959, 485] width 147 height 37
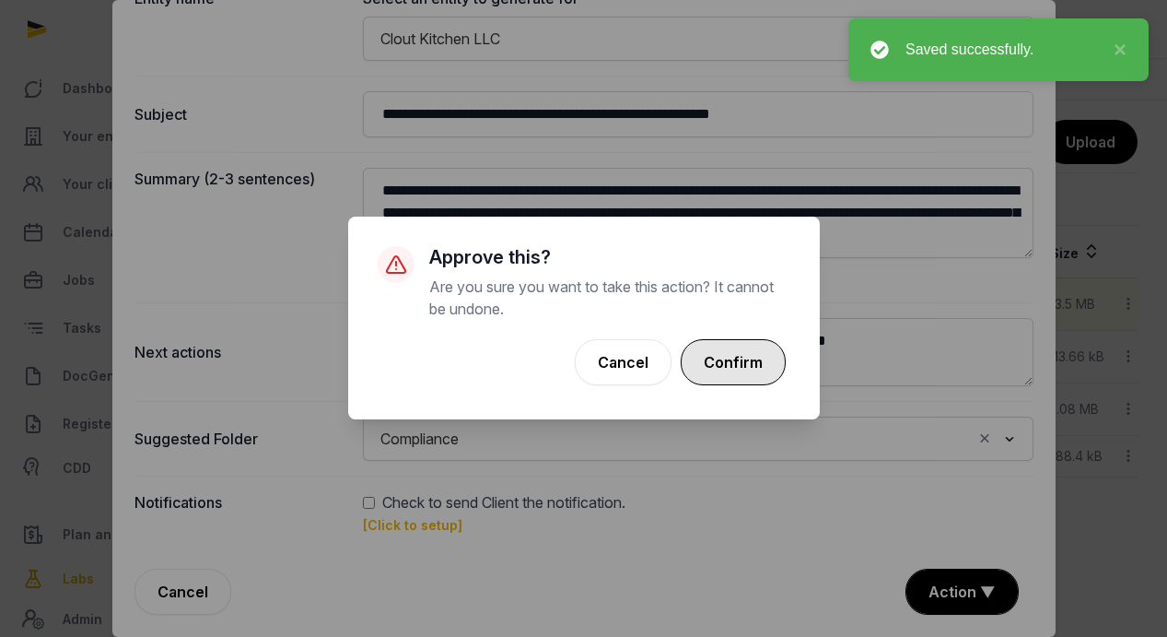
click at [771, 371] on button "Confirm" at bounding box center [733, 362] width 105 height 46
